Goal: Information Seeking & Learning: Understand process/instructions

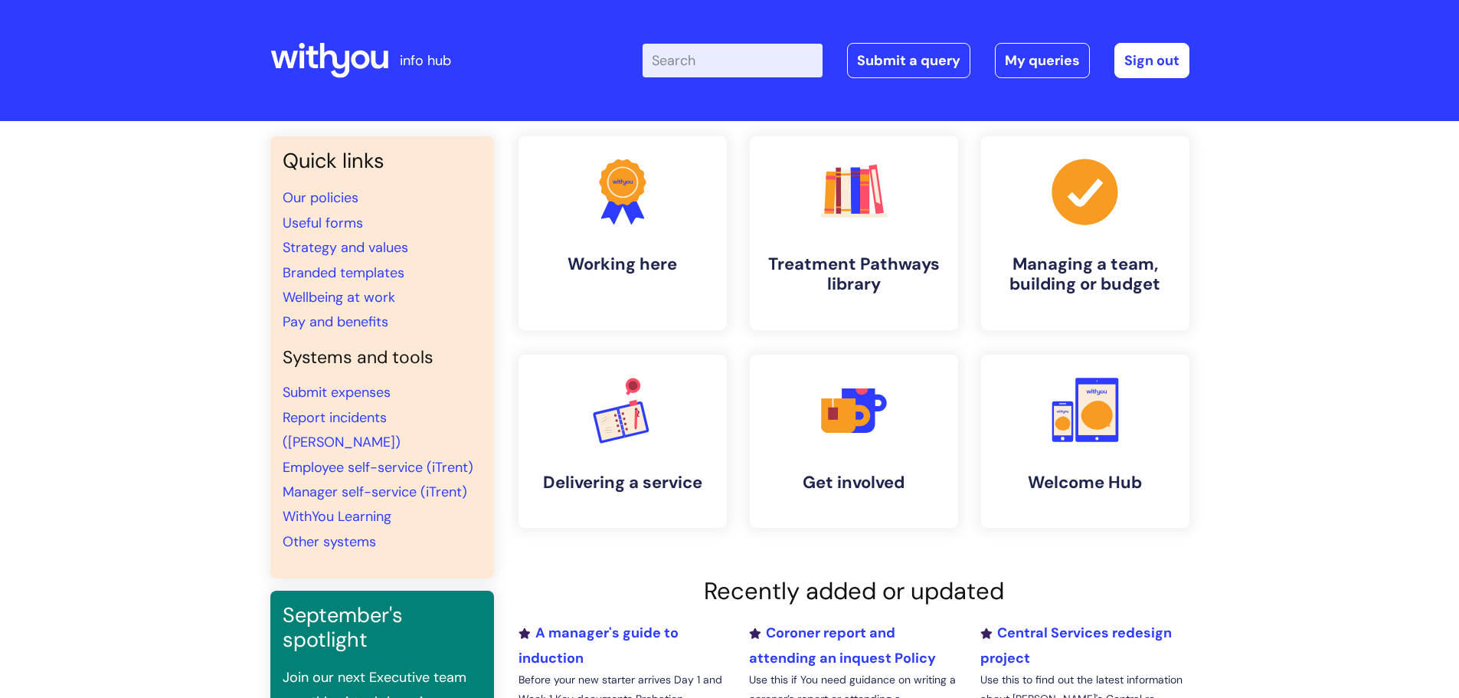
click at [751, 56] on input "Enter your search term here..." at bounding box center [733, 61] width 180 height 34
click at [588, 488] on h4 "Delivering a service" at bounding box center [622, 483] width 187 height 21
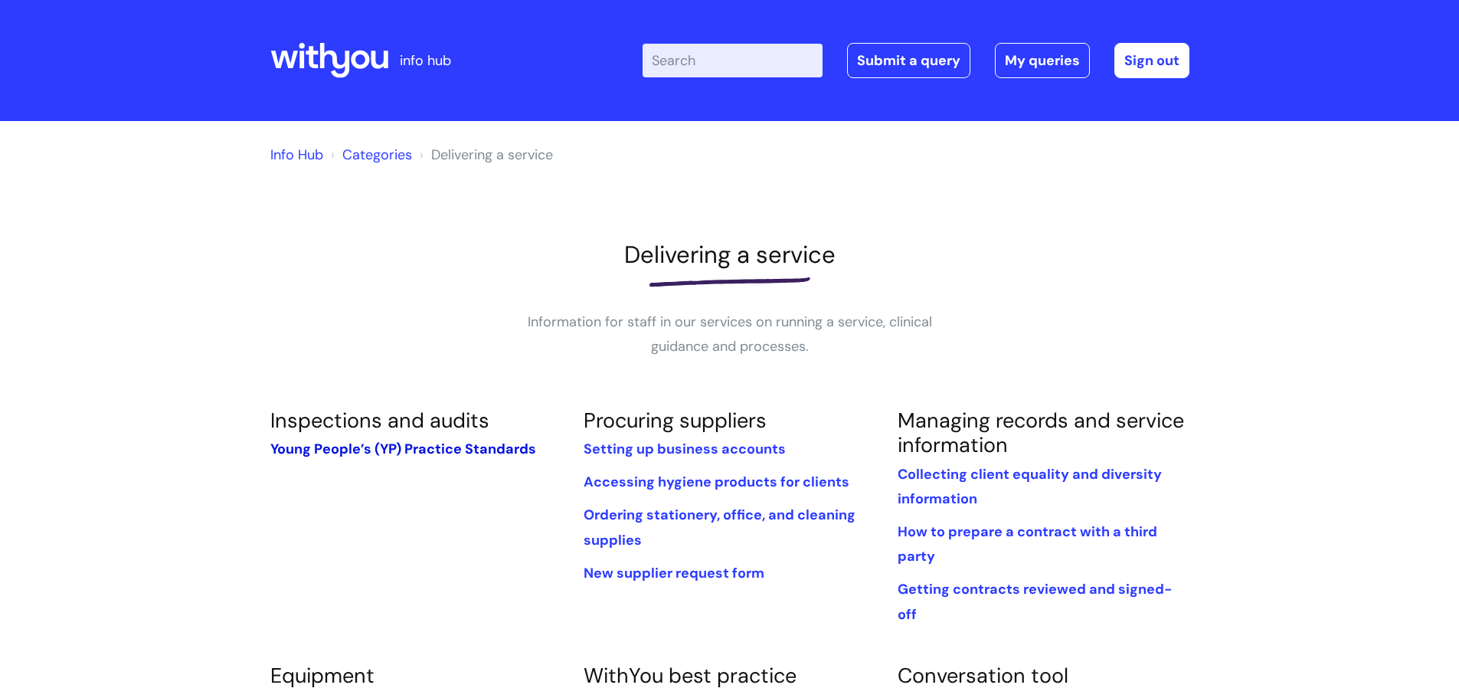
click at [316, 450] on link "Young People’s (YP) Practice Standards" at bounding box center [403, 449] width 266 height 18
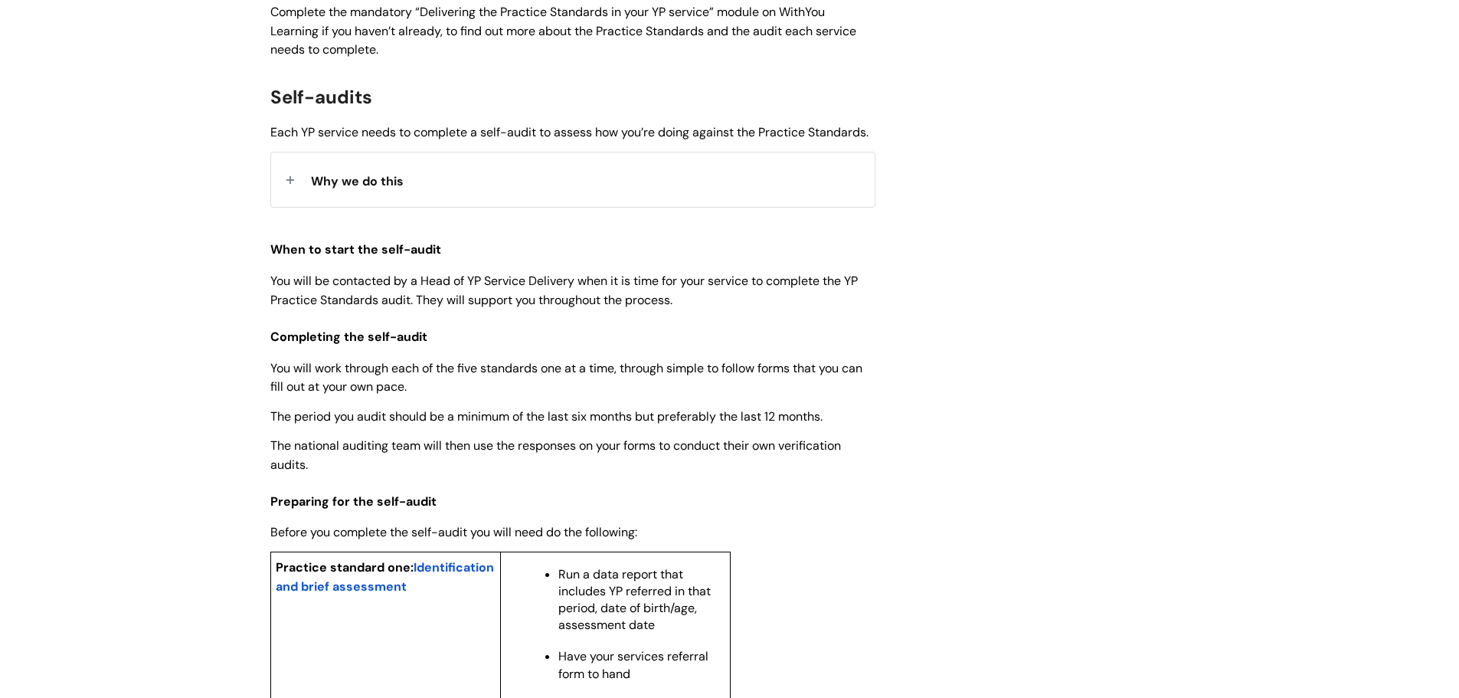
scroll to position [1149, 0]
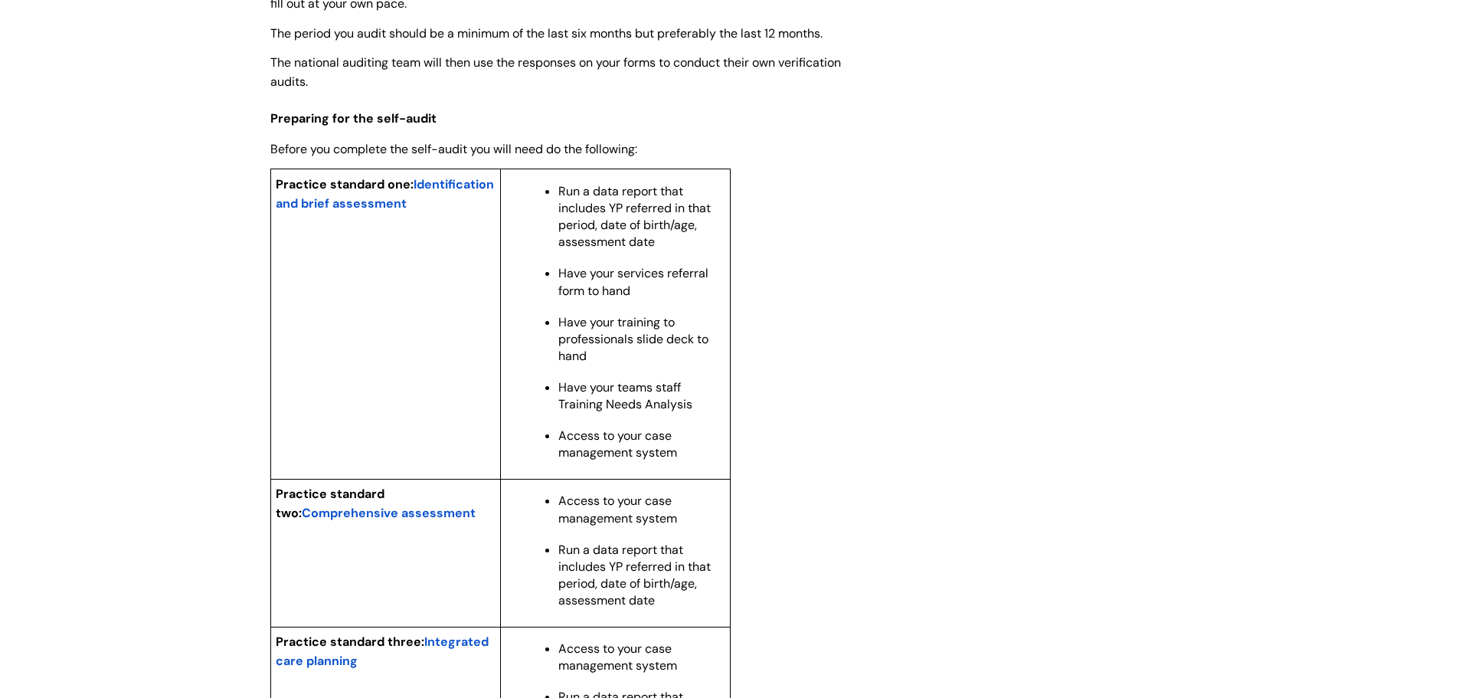
click at [329, 211] on span "Identification and brief assessment" at bounding box center [385, 193] width 218 height 35
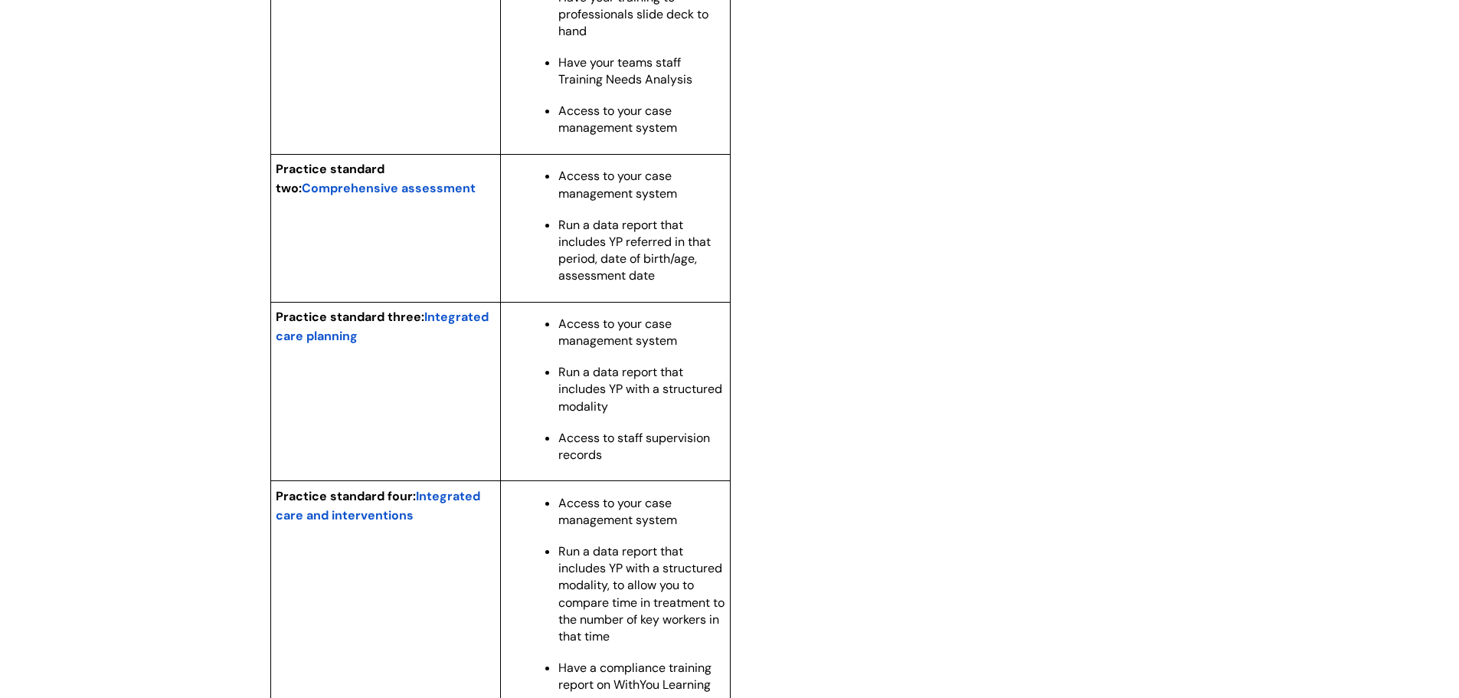
scroll to position [1226, 0]
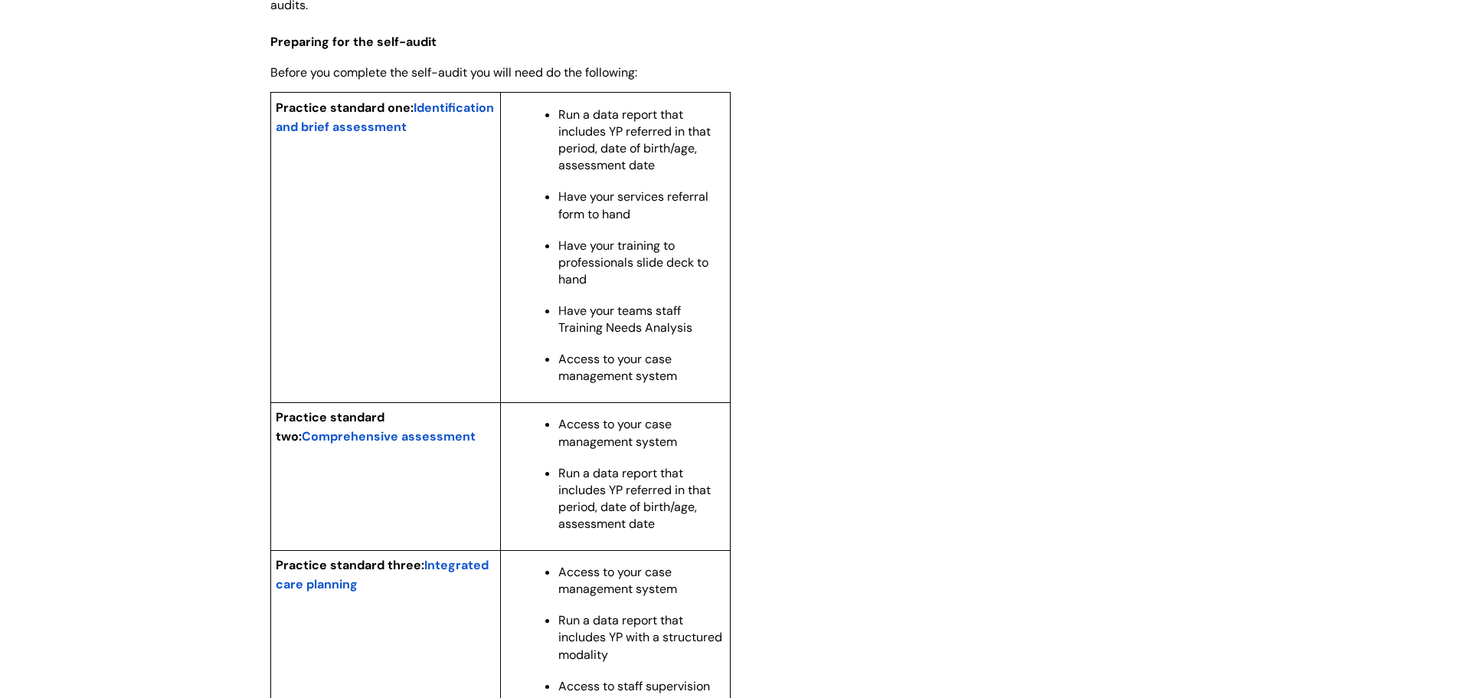
click at [411, 135] on span "Identification and brief assessment" at bounding box center [385, 117] width 218 height 35
